Goal: Entertainment & Leisure: Consume media (video, audio)

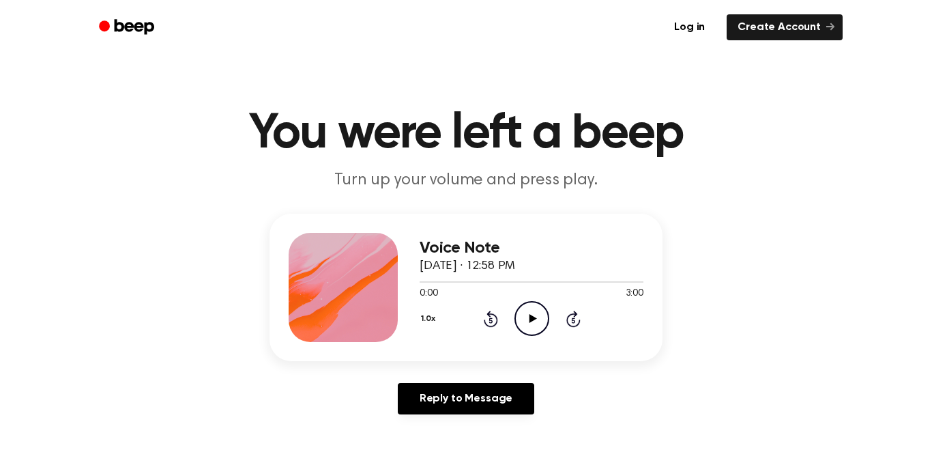
click at [533, 322] on icon "Play Audio" at bounding box center [532, 318] width 35 height 35
click at [498, 326] on div "1.0x Rewind 5 seconds Pause Audio Skip 5 seconds" at bounding box center [532, 318] width 224 height 35
click at [491, 322] on icon at bounding box center [490, 319] width 3 height 5
click at [544, 326] on icon "Pause Audio" at bounding box center [532, 318] width 35 height 35
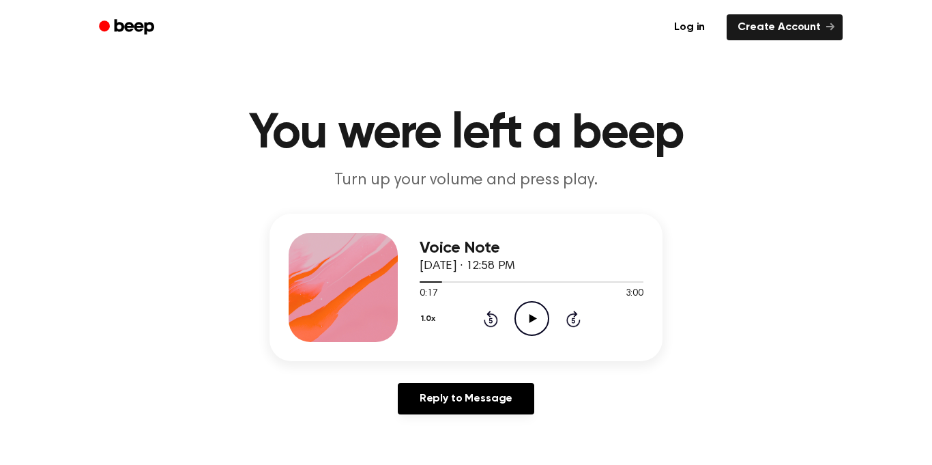
click at [544, 326] on icon "Play Audio" at bounding box center [532, 318] width 35 height 35
click at [530, 306] on icon "Pause Audio" at bounding box center [532, 318] width 35 height 35
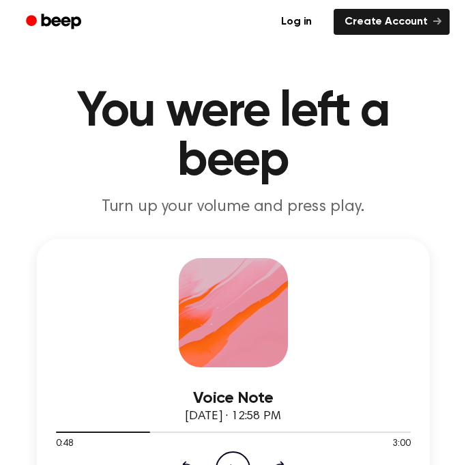
click at [418, 268] on div "Voice Note [DATE] · 12:58 PM 0:48 3:00 Your browser does not support the [objec…" at bounding box center [233, 372] width 393 height 266
click at [229, 456] on icon "Play Audio" at bounding box center [233, 468] width 35 height 35
drag, startPoint x: 249, startPoint y: 433, endPoint x: 145, endPoint y: 435, distance: 103.8
click at [145, 435] on div at bounding box center [233, 431] width 355 height 11
drag, startPoint x: 145, startPoint y: 435, endPoint x: 92, endPoint y: 431, distance: 53.4
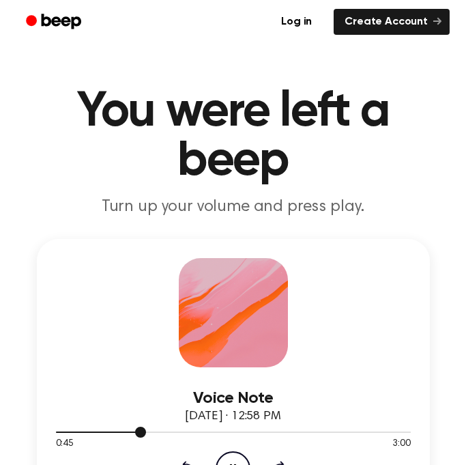
click at [92, 431] on div at bounding box center [233, 431] width 355 height 11
click at [60, 434] on div at bounding box center [233, 431] width 355 height 11
click at [230, 459] on icon "Pause Audio" at bounding box center [233, 468] width 35 height 35
click at [238, 459] on icon "Play Audio" at bounding box center [233, 468] width 35 height 35
click at [229, 455] on icon "Pause Audio" at bounding box center [233, 468] width 35 height 35
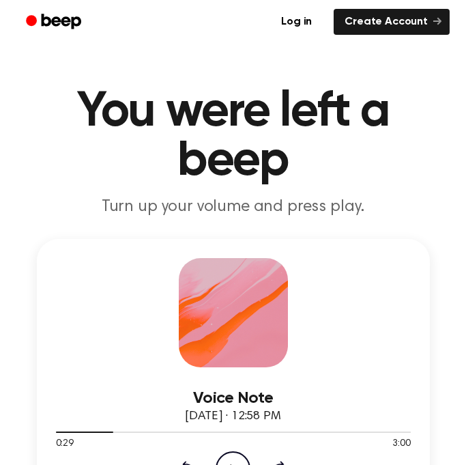
click at [227, 455] on icon "Play Audio" at bounding box center [233, 468] width 35 height 35
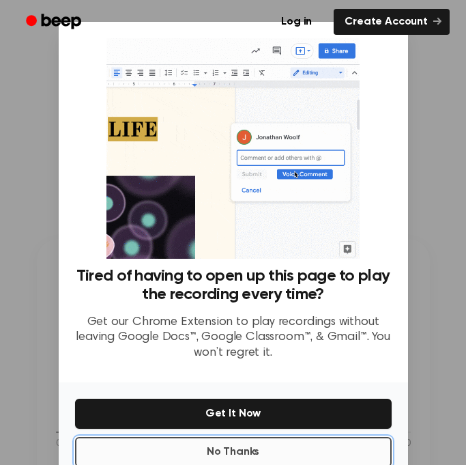
click at [282, 453] on button "No Thanks" at bounding box center [233, 452] width 317 height 30
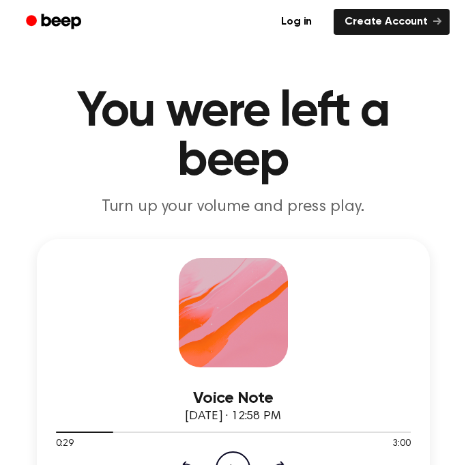
click at [233, 459] on icon "Play Audio" at bounding box center [233, 468] width 35 height 35
click at [233, 459] on icon "Pause Audio" at bounding box center [233, 468] width 35 height 35
click at [106, 434] on div at bounding box center [233, 431] width 355 height 11
click at [233, 460] on icon "Play Audio" at bounding box center [233, 468] width 35 height 35
click at [228, 455] on icon "Pause Audio" at bounding box center [233, 468] width 35 height 35
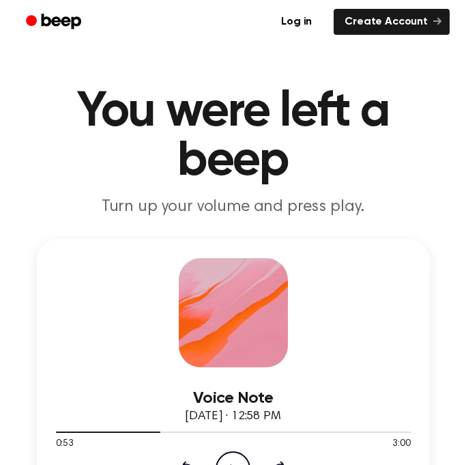
click at [231, 461] on icon "Play Audio" at bounding box center [233, 468] width 35 height 35
click at [229, 457] on icon "Pause Audio" at bounding box center [233, 468] width 35 height 35
click at [233, 453] on icon "Play Audio" at bounding box center [233, 468] width 35 height 35
click at [233, 453] on icon "Pause Audio" at bounding box center [233, 468] width 35 height 35
click at [234, 463] on icon "Play Audio" at bounding box center [233, 468] width 35 height 35
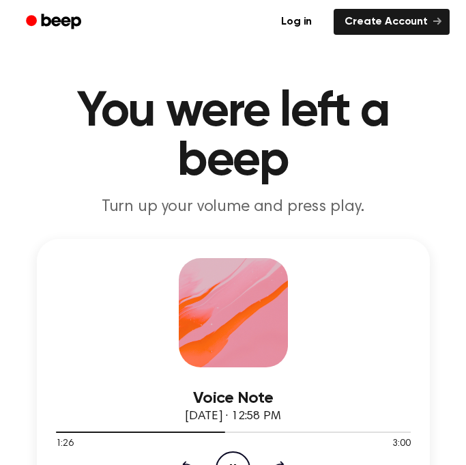
click at [232, 459] on icon "Pause Audio" at bounding box center [233, 468] width 35 height 35
click at [230, 457] on icon "Play Audio" at bounding box center [233, 468] width 35 height 35
click at [230, 457] on icon "Pause Audio" at bounding box center [233, 468] width 35 height 35
click at [231, 457] on icon "Play Audio" at bounding box center [233, 468] width 35 height 35
click at [232, 462] on icon "Pause Audio" at bounding box center [233, 468] width 35 height 35
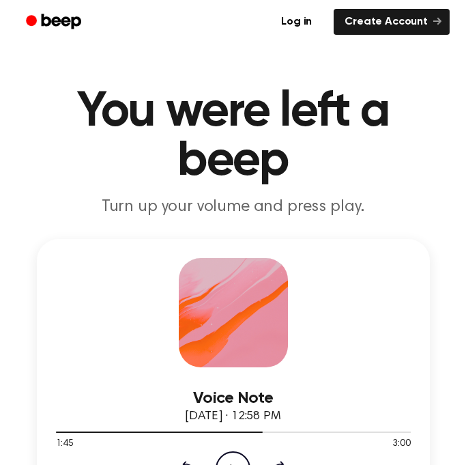
click at [234, 457] on icon "Play Audio" at bounding box center [233, 468] width 35 height 35
click at [234, 457] on icon "Pause Audio" at bounding box center [233, 468] width 35 height 35
click at [230, 457] on icon "Play Audio" at bounding box center [233, 468] width 35 height 35
click at [230, 457] on icon "Pause Audio" at bounding box center [233, 468] width 35 height 35
click at [235, 455] on icon "Play Audio" at bounding box center [233, 468] width 35 height 35
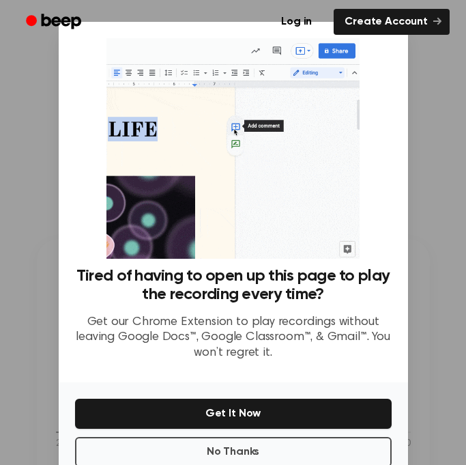
click at [438, 241] on div at bounding box center [233, 232] width 466 height 465
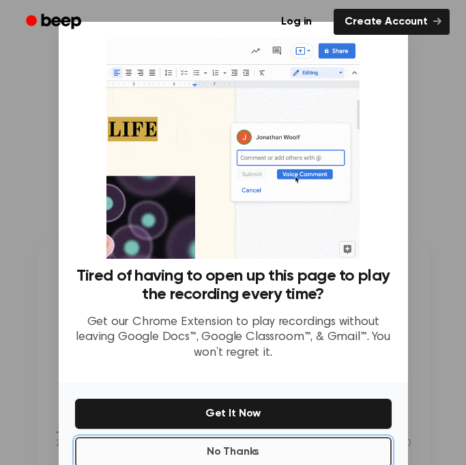
click at [238, 450] on button "No Thanks" at bounding box center [233, 452] width 317 height 30
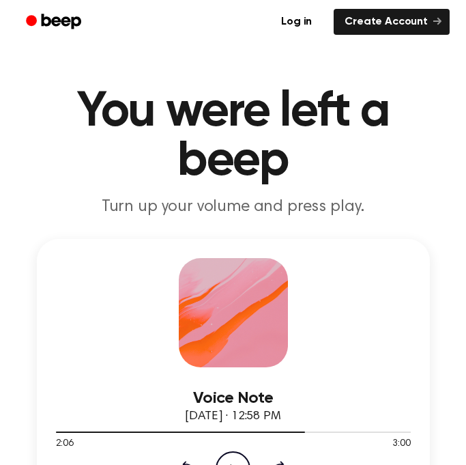
click at [232, 457] on icon "Play Audio" at bounding box center [233, 468] width 35 height 35
click at [232, 459] on icon "Pause Audio" at bounding box center [233, 468] width 35 height 35
click at [278, 436] on div at bounding box center [233, 431] width 355 height 11
click at [231, 456] on icon "Play Audio" at bounding box center [233, 468] width 35 height 35
click at [235, 458] on icon "Pause Audio" at bounding box center [233, 468] width 35 height 35
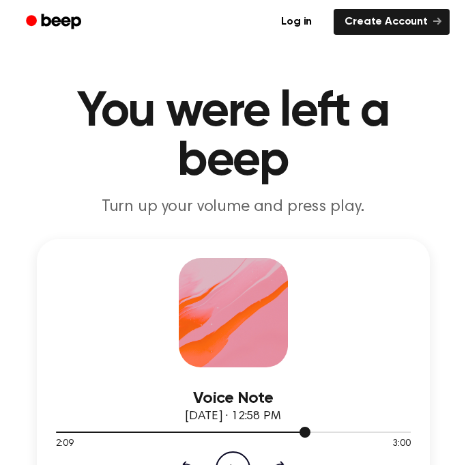
click at [239, 435] on div at bounding box center [233, 431] width 355 height 11
click at [230, 454] on icon "Play Audio" at bounding box center [233, 468] width 35 height 35
click at [230, 454] on icon "Pause Audio" at bounding box center [233, 468] width 35 height 35
click at [230, 454] on icon "Play Audio" at bounding box center [233, 468] width 35 height 35
click at [230, 454] on icon "Pause Audio" at bounding box center [233, 468] width 35 height 35
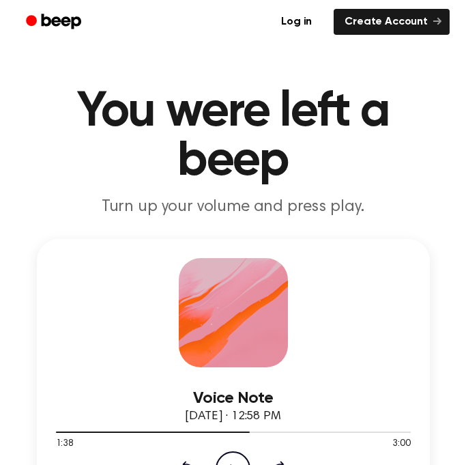
click at [230, 454] on icon "Play Audio" at bounding box center [233, 468] width 35 height 35
click at [230, 454] on icon "Pause Audio" at bounding box center [233, 468] width 35 height 35
click at [209, 431] on div at bounding box center [233, 431] width 355 height 11
click at [232, 458] on icon "Play Audio" at bounding box center [233, 468] width 35 height 35
click at [276, 462] on icon "Skip 5 seconds" at bounding box center [279, 469] width 15 height 18
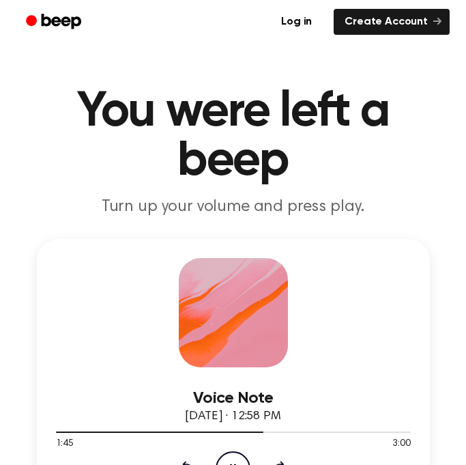
click at [235, 461] on icon "Pause Audio" at bounding box center [233, 468] width 35 height 35
click at [228, 452] on icon "Play Audio" at bounding box center [233, 468] width 35 height 35
click at [235, 455] on icon "Pause Audio" at bounding box center [233, 468] width 35 height 35
click at [232, 459] on icon "Play Audio" at bounding box center [233, 468] width 35 height 35
click at [234, 455] on icon "Play Audio" at bounding box center [233, 468] width 35 height 35
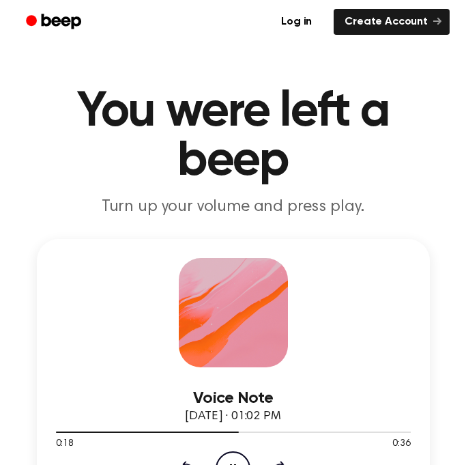
click at [233, 457] on icon "Pause Audio" at bounding box center [233, 468] width 35 height 35
click at [184, 458] on div "1.0x Rewind 5 seconds Play Audio Skip 5 seconds" at bounding box center [233, 468] width 355 height 35
click at [185, 461] on icon at bounding box center [186, 469] width 14 height 16
click at [228, 456] on icon "Play Audio" at bounding box center [233, 468] width 35 height 35
